Goal: Navigation & Orientation: Find specific page/section

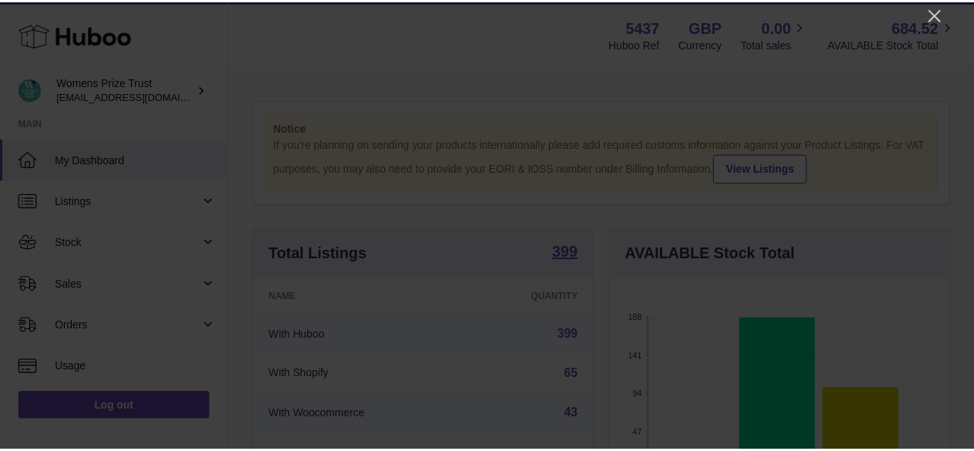
scroll to position [240, 344]
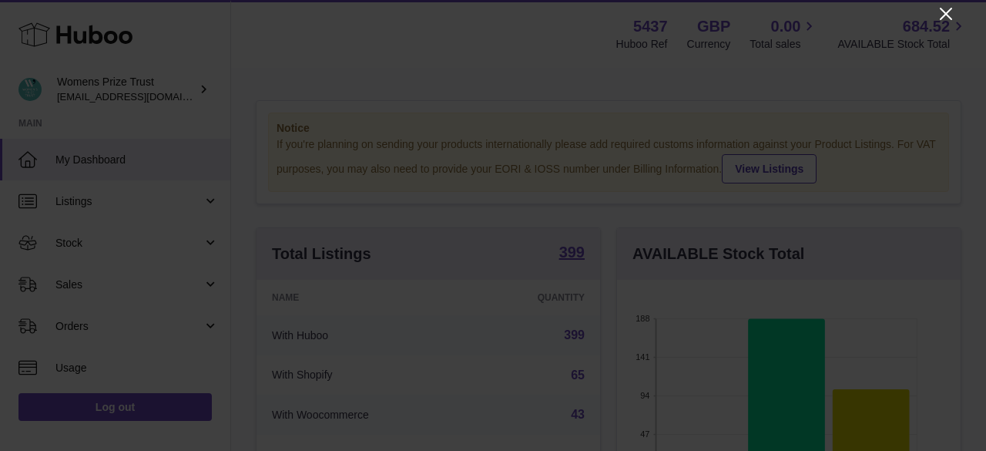
click at [947, 15] on icon "Close" at bounding box center [946, 14] width 12 height 12
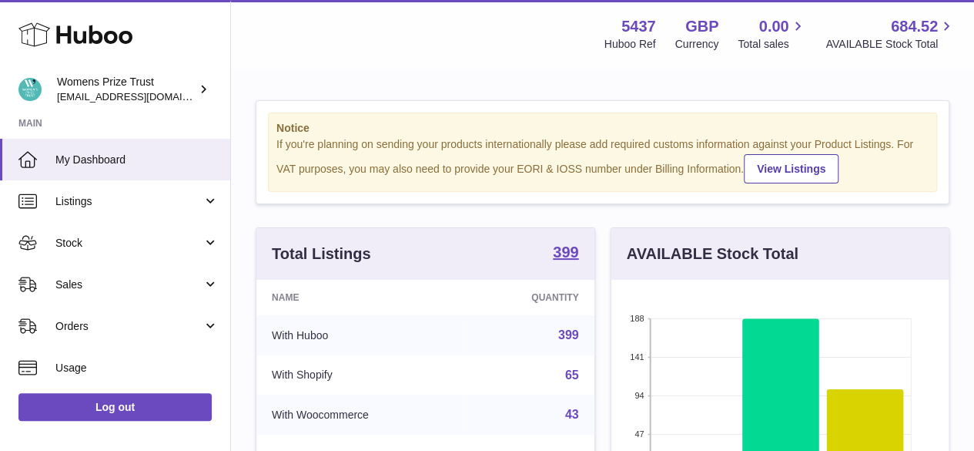
scroll to position [769967, 769868]
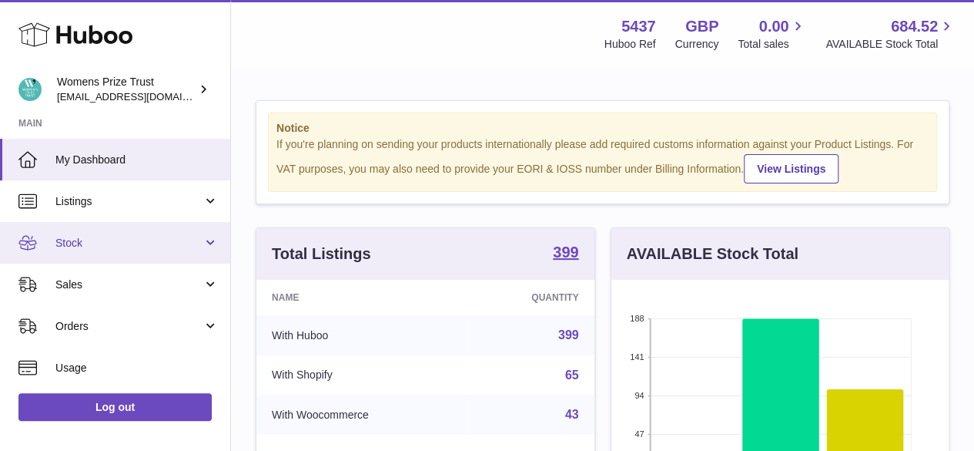
click at [120, 234] on link "Stock" at bounding box center [115, 243] width 230 height 42
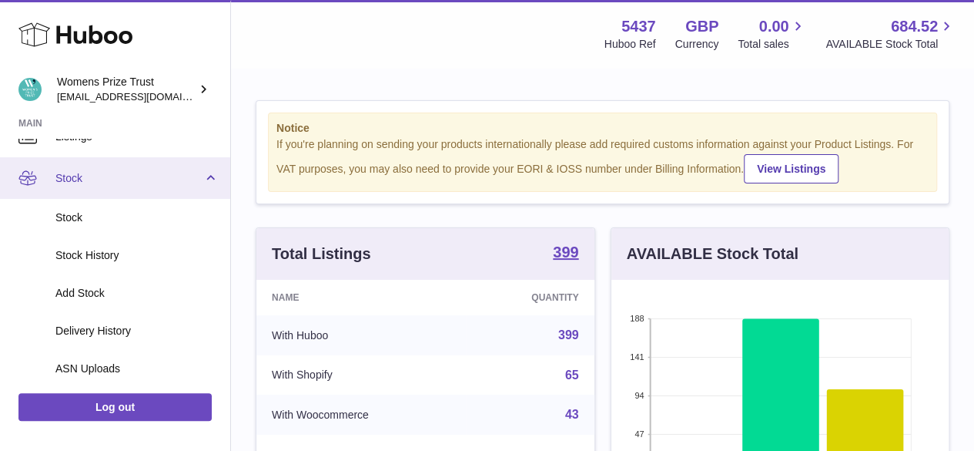
scroll to position [65, 0]
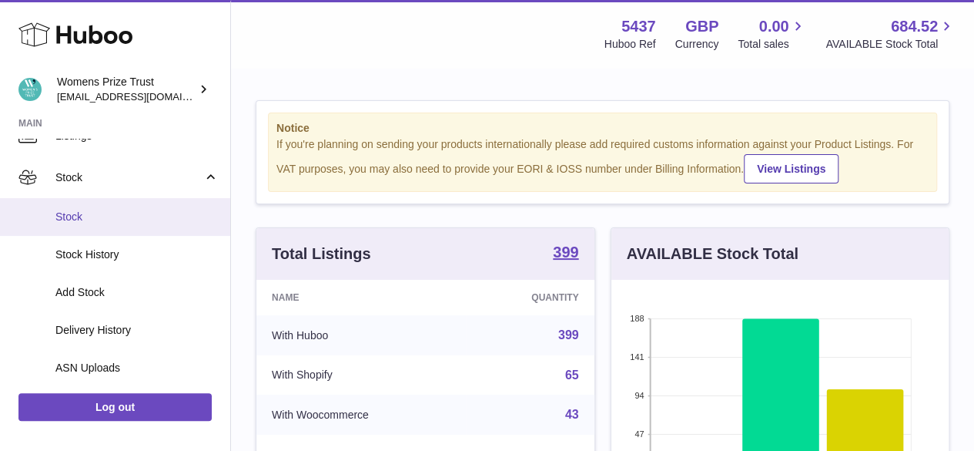
click at [96, 224] on link "Stock" at bounding box center [115, 217] width 230 height 38
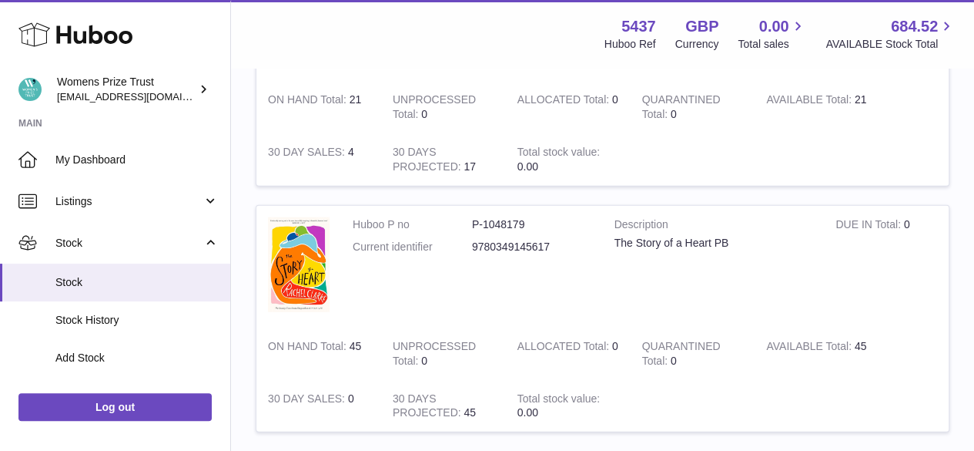
scroll to position [2094, 0]
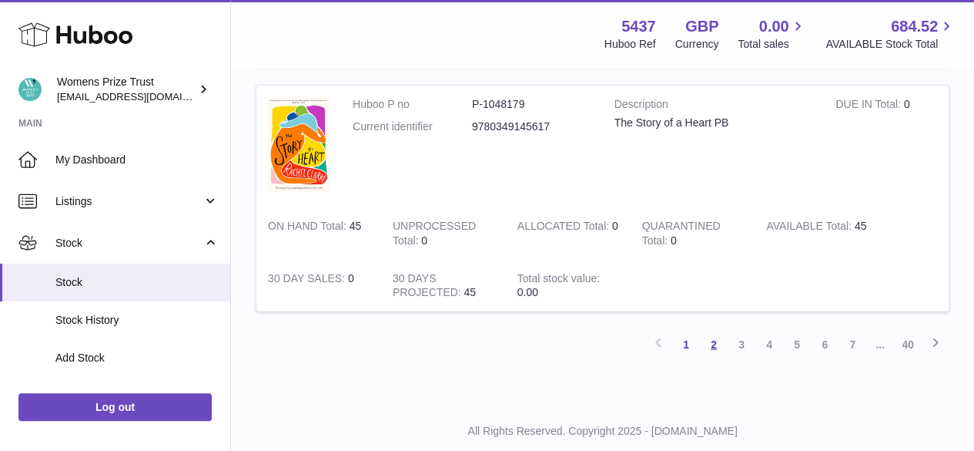
click at [716, 343] on link "2" at bounding box center [714, 344] width 28 height 28
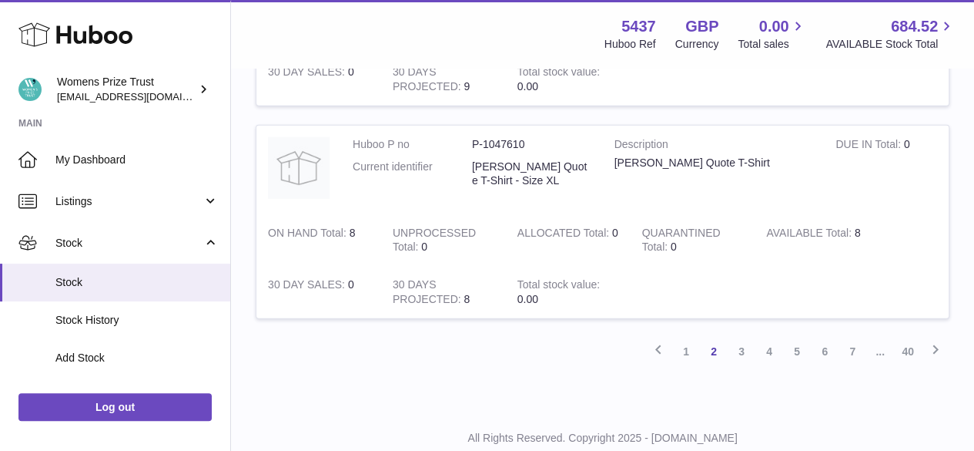
scroll to position [2143, 0]
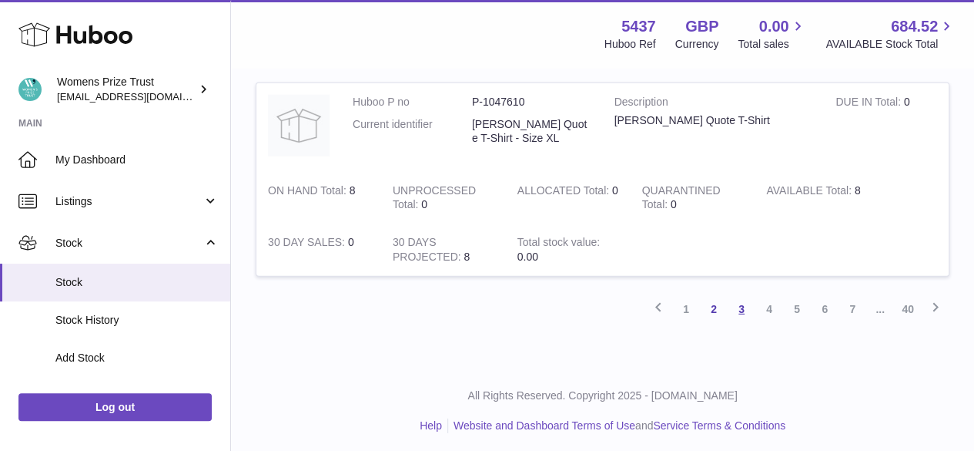
click at [738, 301] on link "3" at bounding box center [742, 309] width 28 height 28
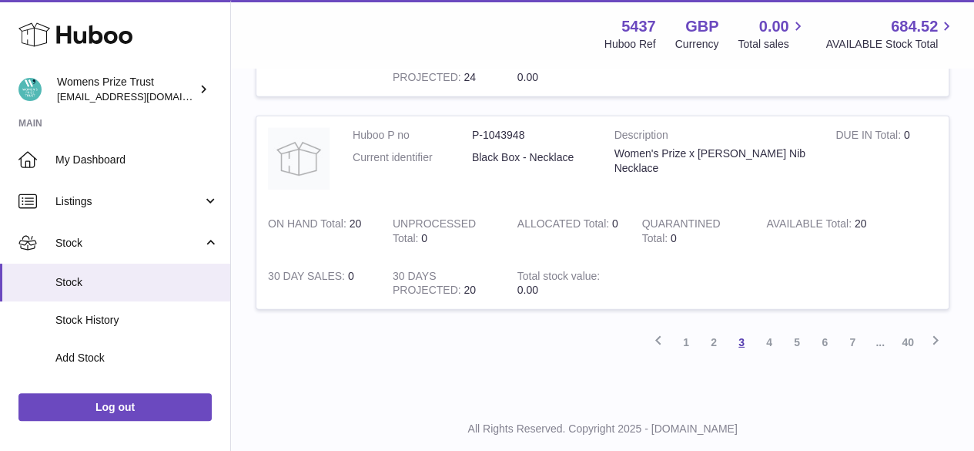
scroll to position [2215, 0]
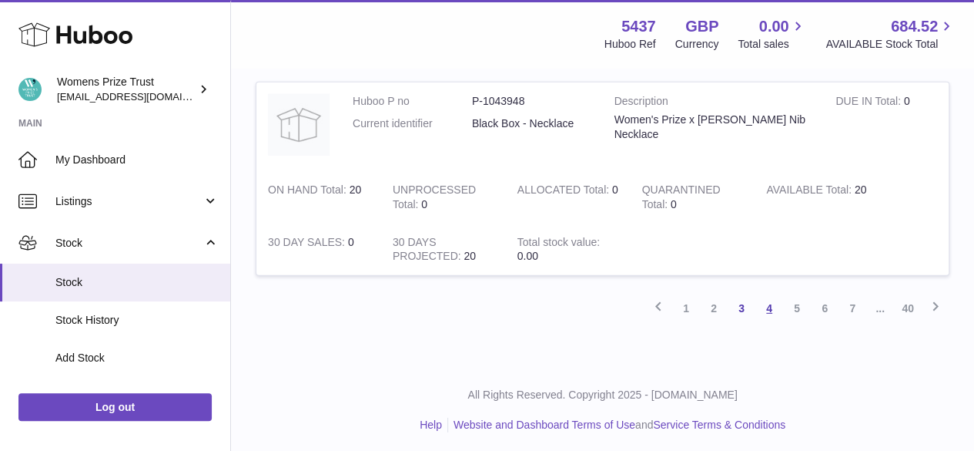
click at [773, 307] on link "4" at bounding box center [770, 308] width 28 height 28
click at [799, 310] on link "5" at bounding box center [797, 310] width 28 height 28
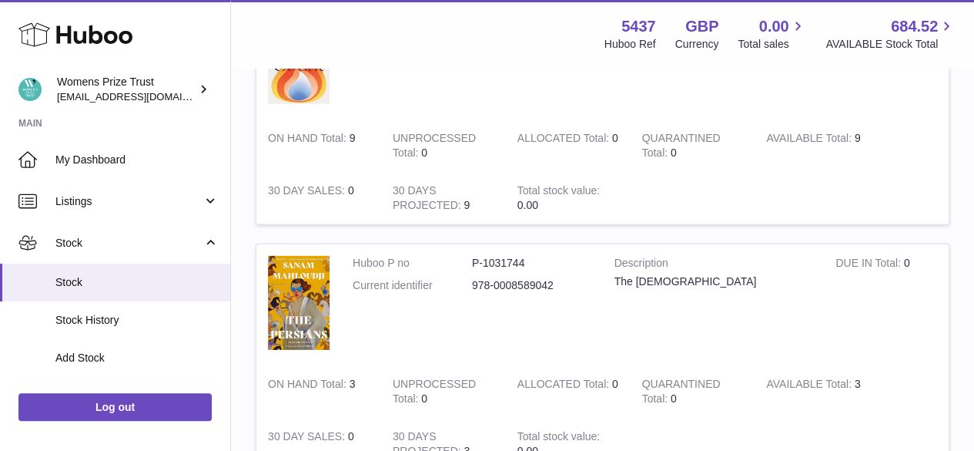
scroll to position [2418, 0]
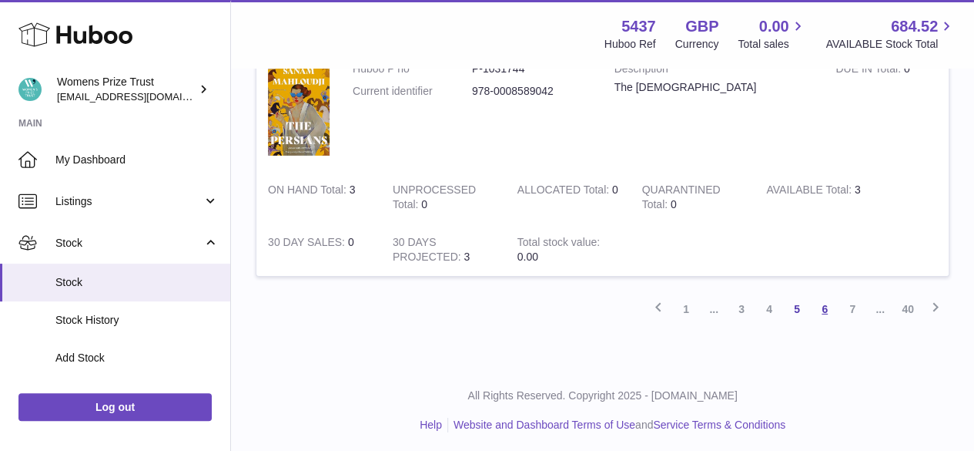
click at [823, 307] on link "6" at bounding box center [825, 309] width 28 height 28
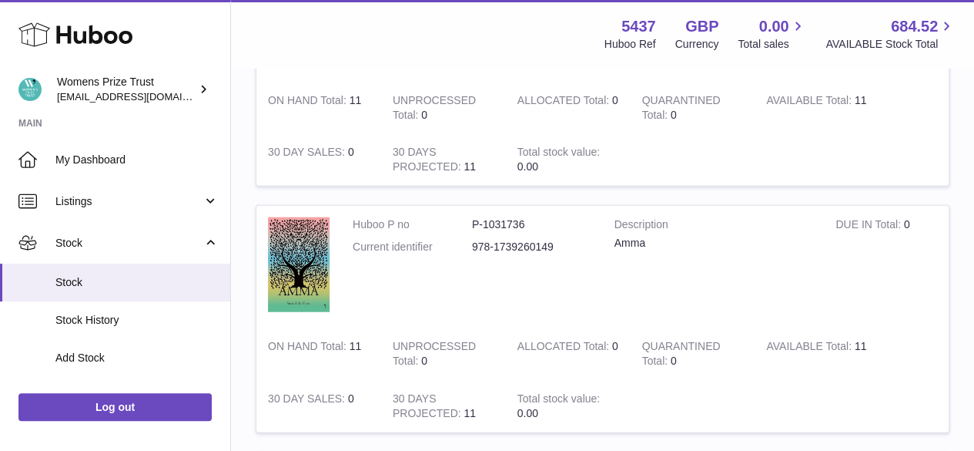
scroll to position [1798, 0]
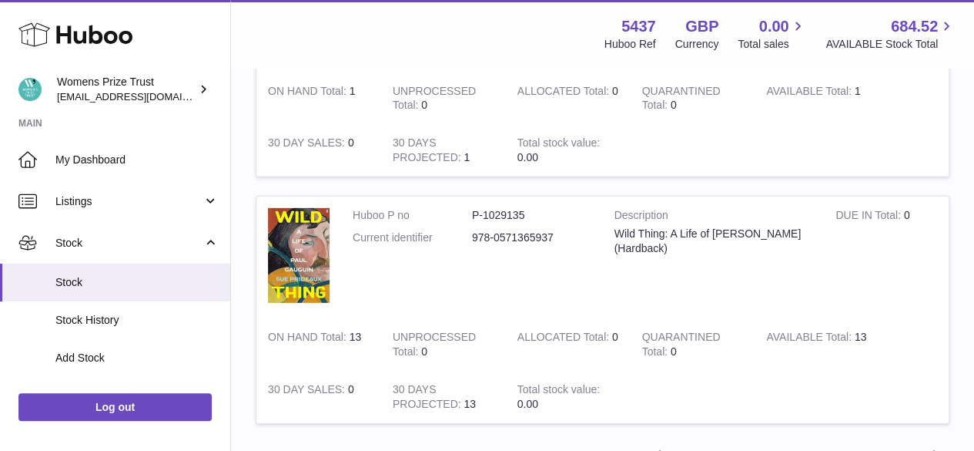
click at [823, 307] on td "Description Wild Thing: A Life of Paul Gauguin (Hardback)" at bounding box center [714, 257] width 222 height 122
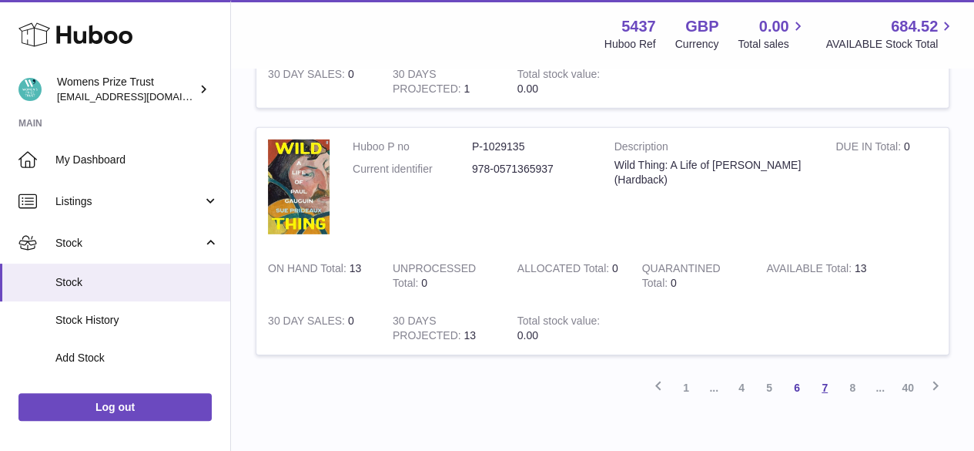
click at [824, 381] on link "7" at bounding box center [825, 388] width 28 height 28
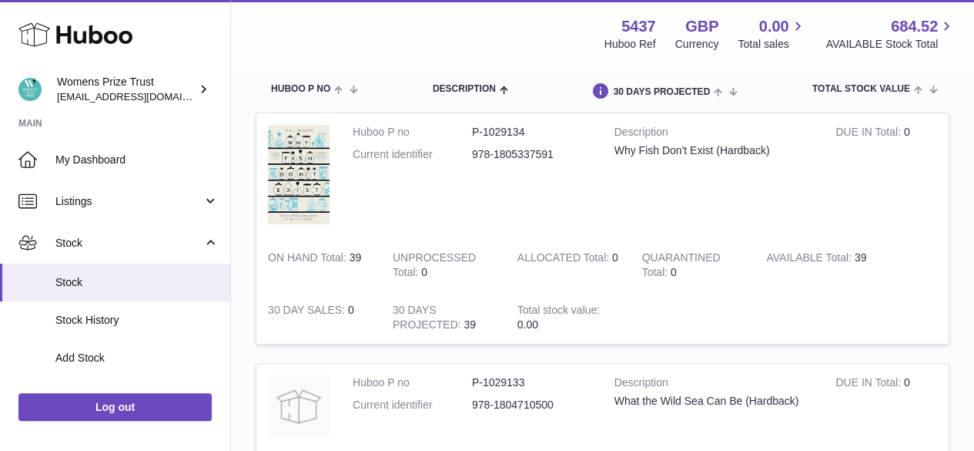
scroll to position [166, 0]
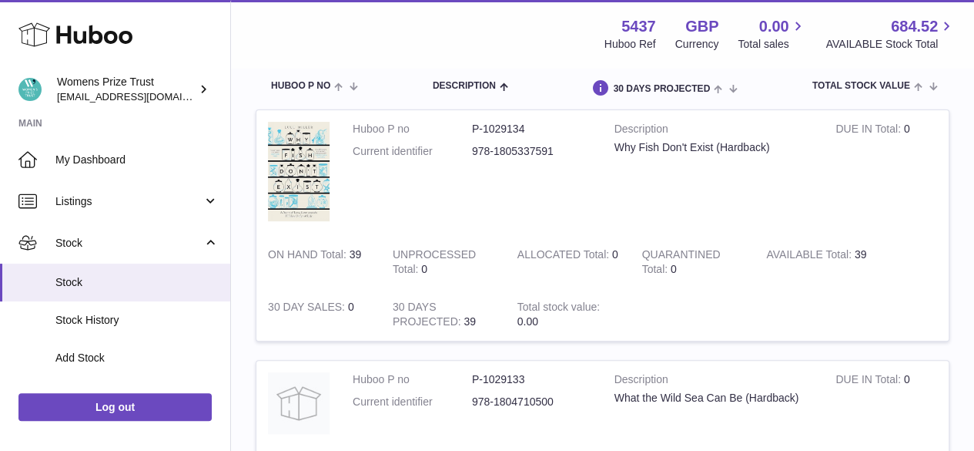
click at [69, 53] on div "Huboo" at bounding box center [115, 35] width 230 height 67
click at [63, 28] on icon at bounding box center [75, 34] width 114 height 31
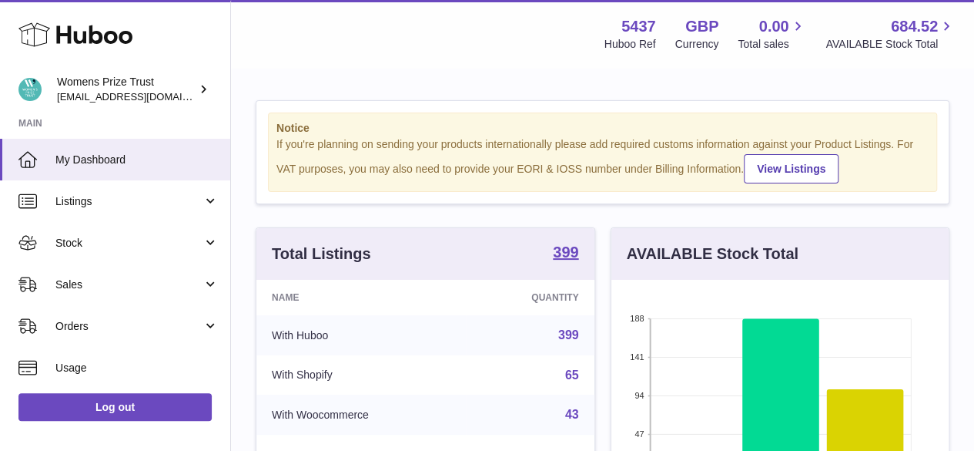
scroll to position [240, 337]
